Goal: Transaction & Acquisition: Purchase product/service

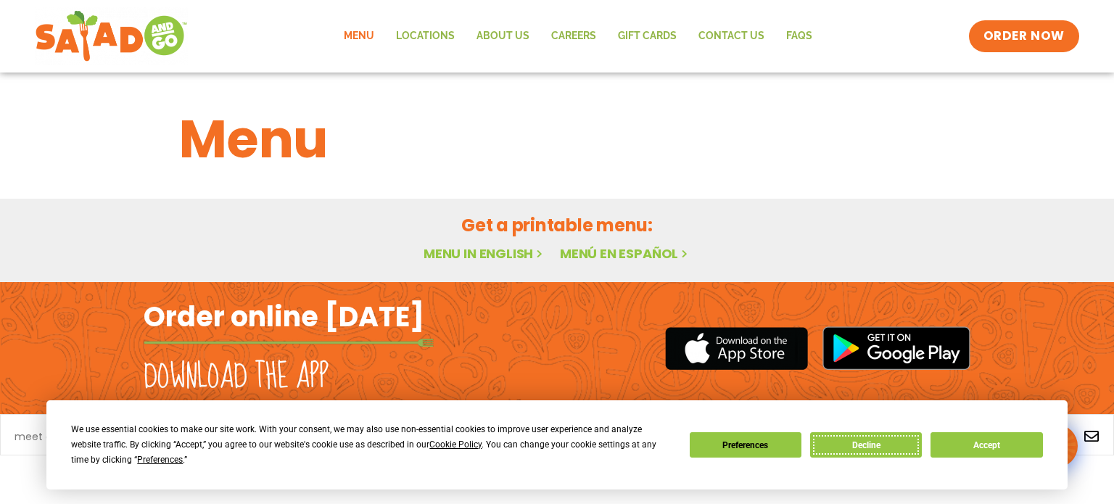
click at [875, 445] on button "Decline" at bounding box center [866, 444] width 112 height 25
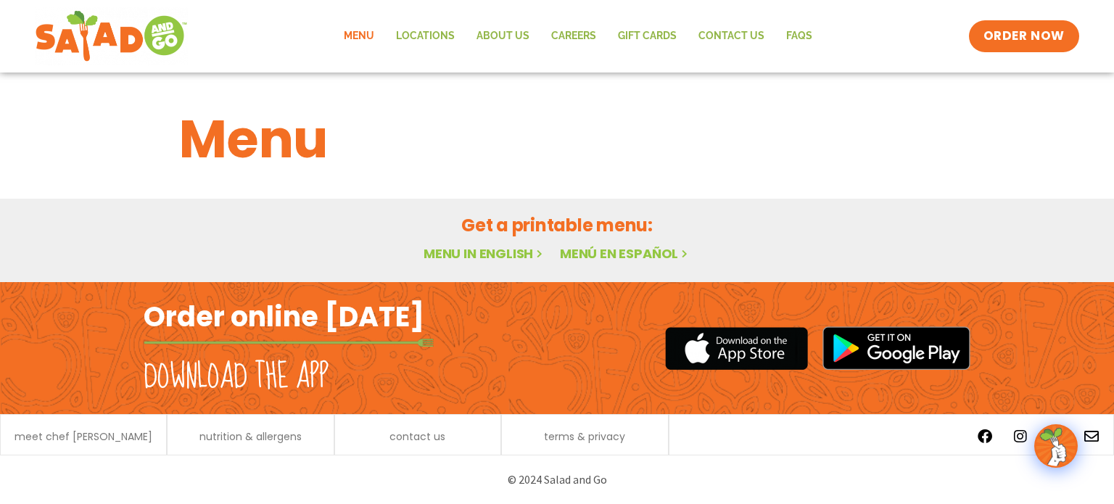
click at [370, 33] on link "Menu" at bounding box center [359, 36] width 52 height 33
click at [498, 255] on link "Menu in English" at bounding box center [484, 253] width 122 height 18
click at [1009, 21] on link "ORDER NOW" at bounding box center [1024, 36] width 122 height 35
